Goal: Use online tool/utility: Utilize a website feature to perform a specific function

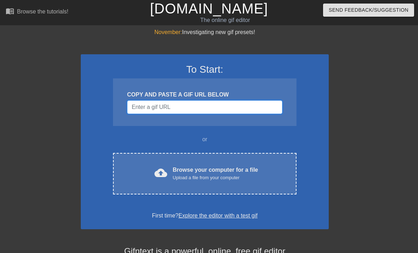
click at [276, 111] on input "Username" at bounding box center [204, 106] width 155 height 13
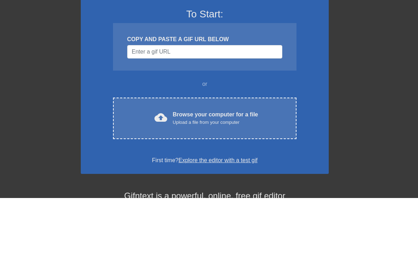
click at [378, 62] on div "November: Investigating new gif presets! To Start: COPY AND PASTE A GIF URL BEL…" at bounding box center [209, 201] width 418 height 347
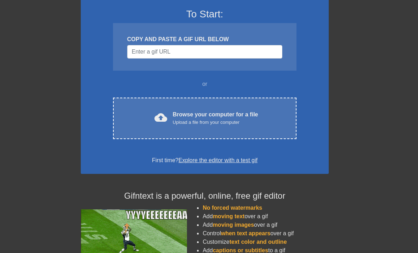
click at [283, 124] on div "cloud_upload Browse your computer for a file Upload a file from your computer C…" at bounding box center [204, 117] width 183 height 41
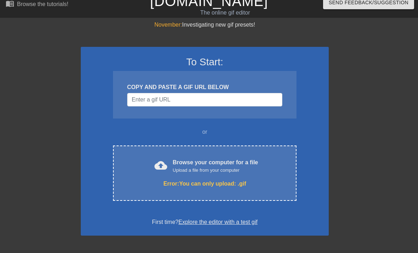
scroll to position [2, 0]
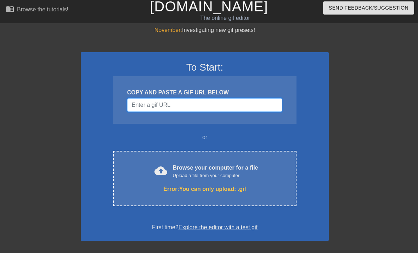
click at [243, 106] on input "Username" at bounding box center [204, 104] width 155 height 13
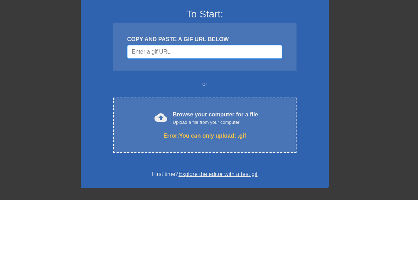
paste input "[URL][DOMAIN_NAME]"
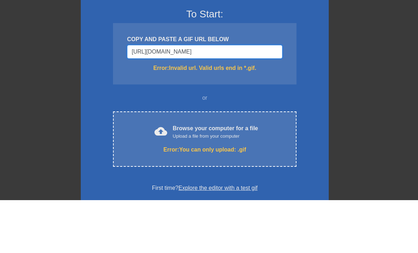
scroll to position [55, 0]
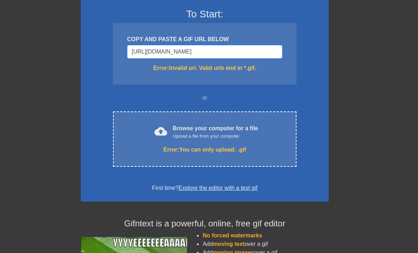
click at [268, 51] on input "[URL][DOMAIN_NAME]" at bounding box center [204, 51] width 155 height 13
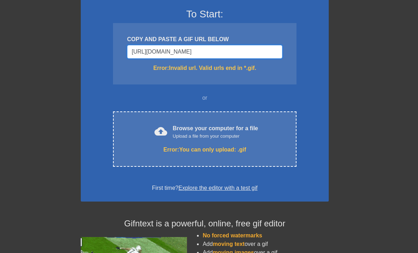
type input "[URL][DOMAIN_NAME]"
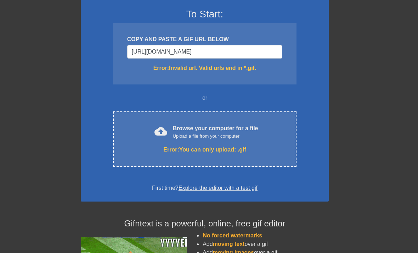
click at [260, 138] on div "cloud_upload Browse your computer for a file Upload a file from your computer" at bounding box center [205, 132] width 154 height 16
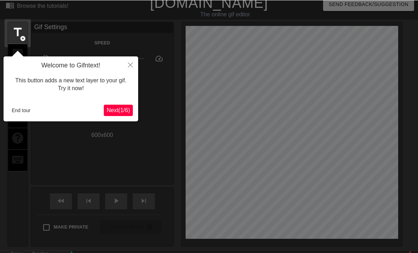
scroll to position [6, 0]
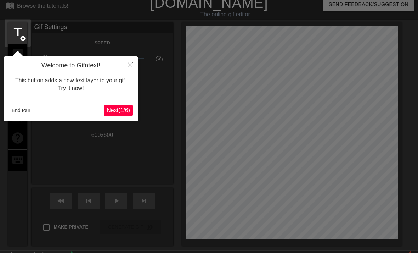
click at [133, 61] on button "Close" at bounding box center [131, 64] width 16 height 16
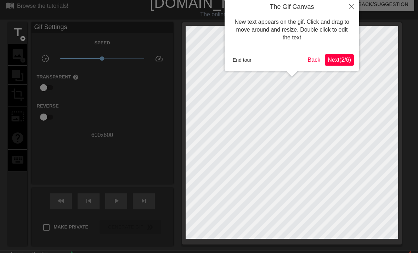
scroll to position [0, 0]
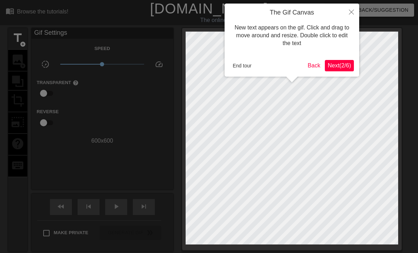
click at [149, 142] on div at bounding box center [209, 163] width 418 height 326
click at [348, 13] on button "Close" at bounding box center [352, 12] width 16 height 16
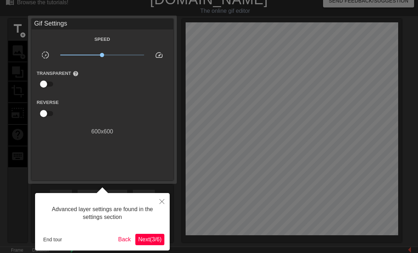
scroll to position [17, 0]
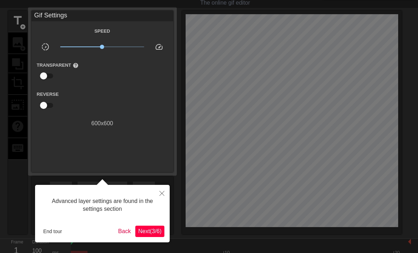
click at [157, 195] on button "Close" at bounding box center [162, 193] width 16 height 16
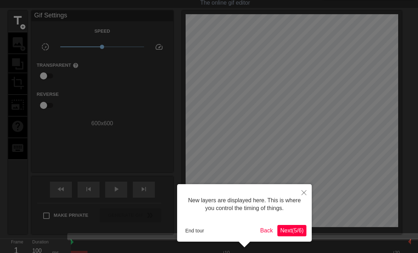
click at [292, 230] on span "Next ( 5 / 6 )" at bounding box center [291, 230] width 23 height 6
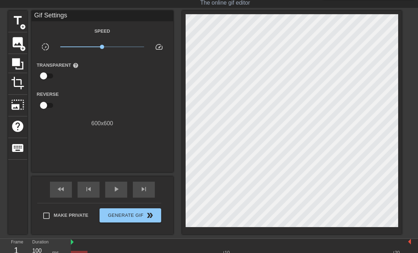
click at [15, 21] on span "title" at bounding box center [17, 20] width 13 height 13
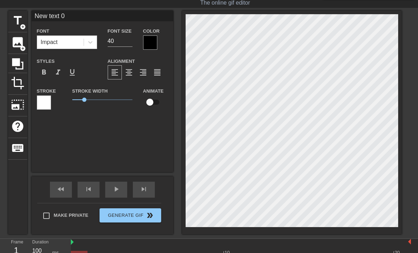
scroll to position [0, 2]
type input "New text"
type textarea "New text"
type input "New text"
type textarea "New tex"
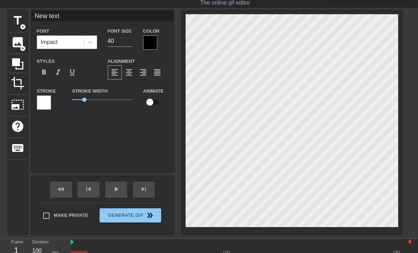
type input "New tex"
type textarea "New te"
type input "New te"
type textarea "New t"
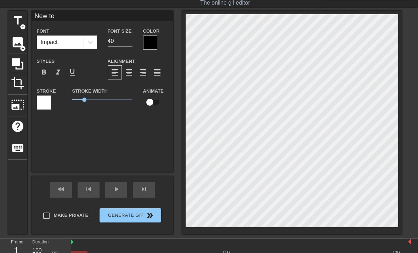
type input "New t"
type textarea "New"
type input "New"
type textarea "New"
type input "Ne"
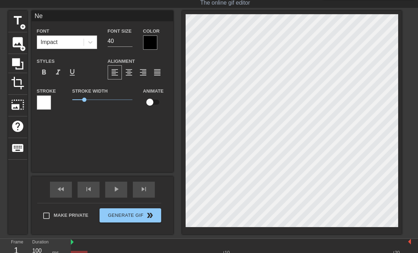
scroll to position [0, 0]
type textarea "N"
type input "N"
type textarea "M"
type input "M"
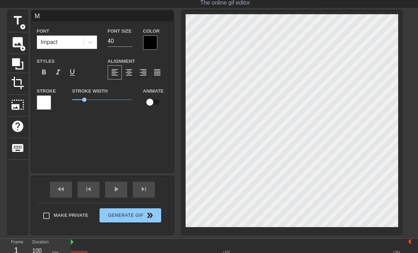
type textarea "MO"
type input "MO"
type textarea "MOD"
type input "MOD"
type textarea "MODS"
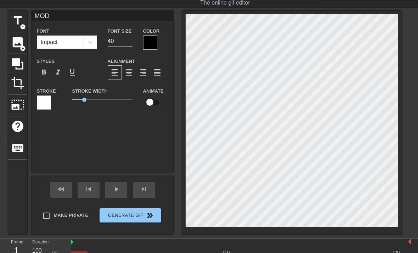
type input "MODS"
type textarea "MODSS"
type input "MODSS"
type textarea "MODS"
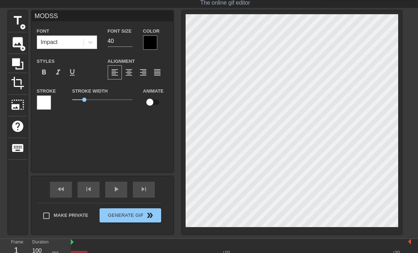
type input "MODS"
type textarea "MODS"
click at [120, 40] on input "40" at bounding box center [120, 40] width 25 height 11
type input "4"
type input "1"
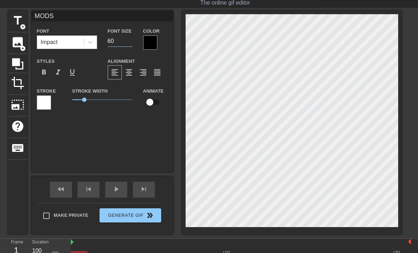
type input "6"
type input "80"
click at [406, 62] on div "title add_circle image add_circle crop photo_size_select_large help keyboard MO…" at bounding box center [209, 122] width 418 height 223
type input "DMODS"
type textarea "DMODS"
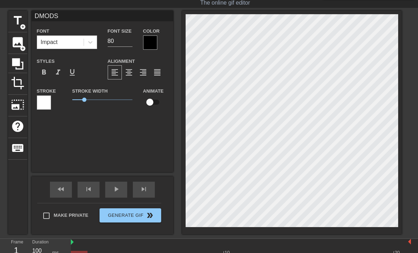
type input "DBMODS"
type textarea "DB MODS"
type input "DB MODS"
type textarea "DB MODS"
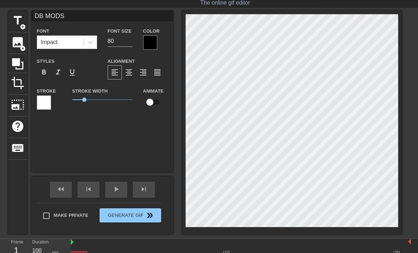
type input "DBMODS"
type textarea "DMODS"
type input "DMODS"
type textarea "MODS"
type input "MODS"
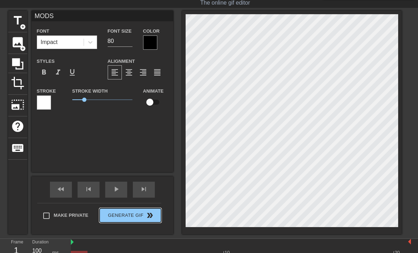
click at [120, 217] on span "Generate Gif double_arrow" at bounding box center [130, 215] width 56 height 9
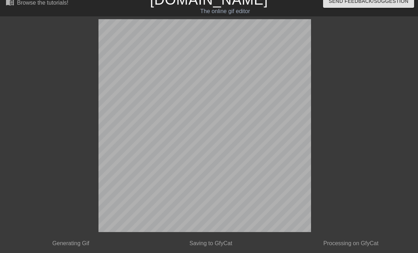
scroll to position [0, 0]
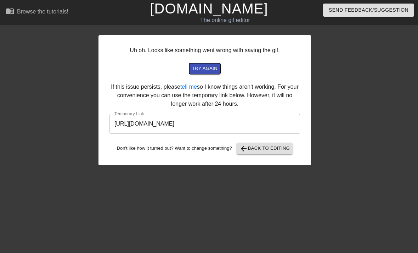
click at [208, 66] on span "try again" at bounding box center [205, 68] width 26 height 8
click at [263, 123] on input "[URL][DOMAIN_NAME]" at bounding box center [204, 124] width 191 height 20
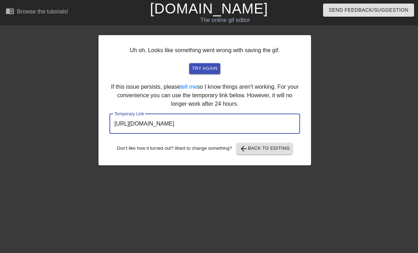
click at [256, 121] on input "[URL][DOMAIN_NAME]" at bounding box center [204, 124] width 191 height 20
click at [258, 118] on input "[URL][DOMAIN_NAME]" at bounding box center [204, 124] width 191 height 20
